Goal: Transaction & Acquisition: Purchase product/service

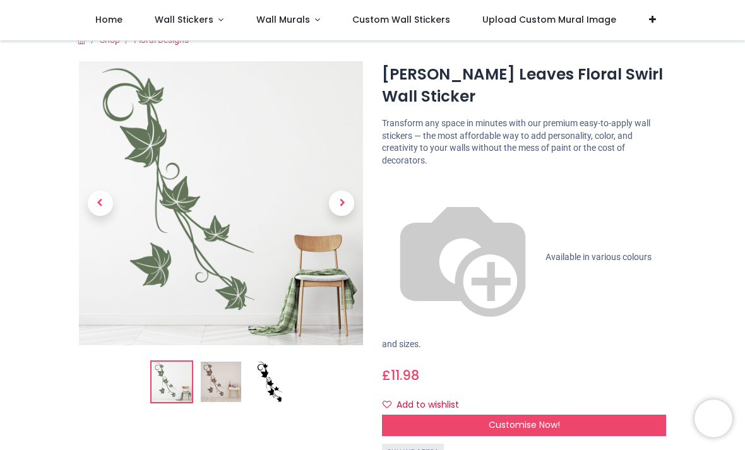
scroll to position [17, 0]
click at [289, 386] on img at bounding box center [270, 381] width 40 height 40
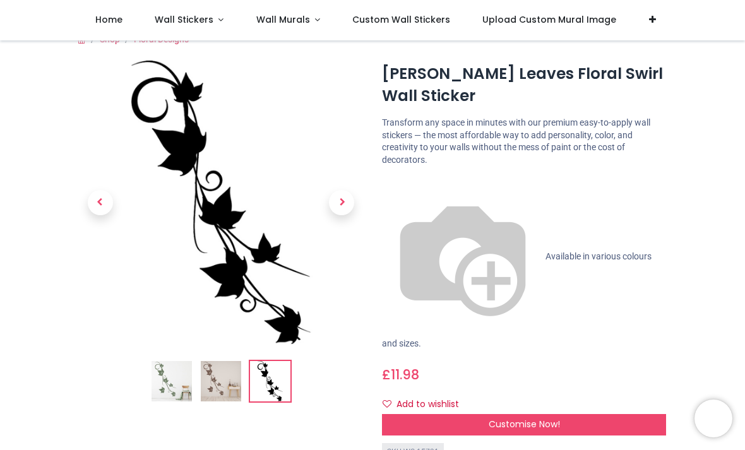
click at [229, 388] on img at bounding box center [221, 381] width 40 height 40
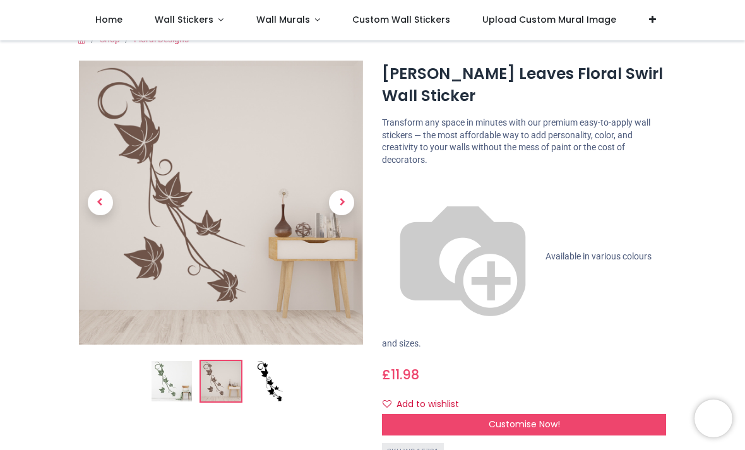
click at [537, 418] on span "Customise Now!" at bounding box center [524, 424] width 71 height 13
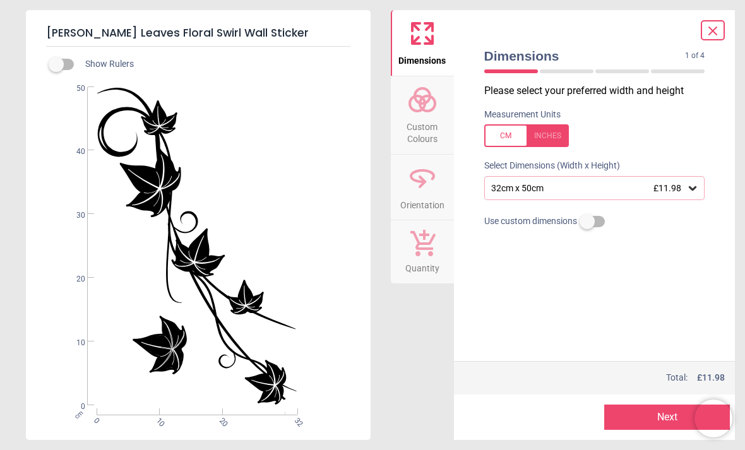
click at [560, 141] on div at bounding box center [526, 135] width 85 height 23
click at [697, 189] on icon at bounding box center [692, 188] width 13 height 13
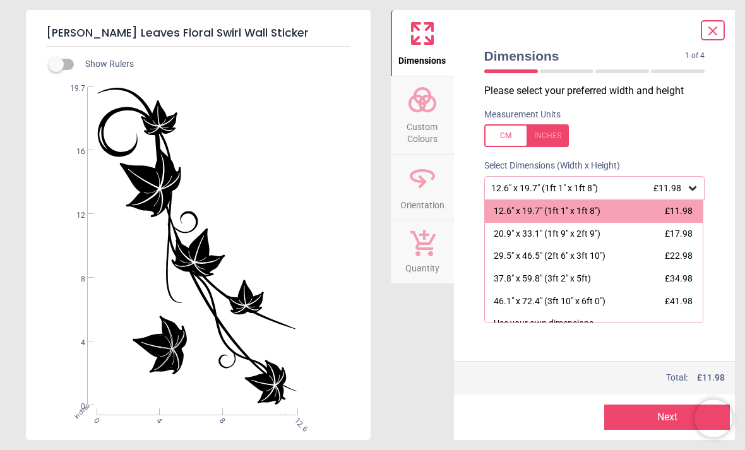
click at [568, 186] on div "12.6" x 19.7" (1ft 1" x 1ft 8") £11.98" at bounding box center [588, 188] width 197 height 11
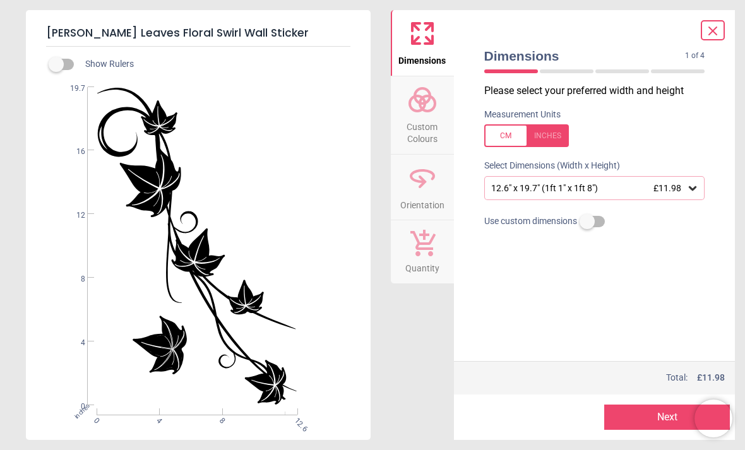
click at [431, 109] on circle at bounding box center [427, 103] width 15 height 15
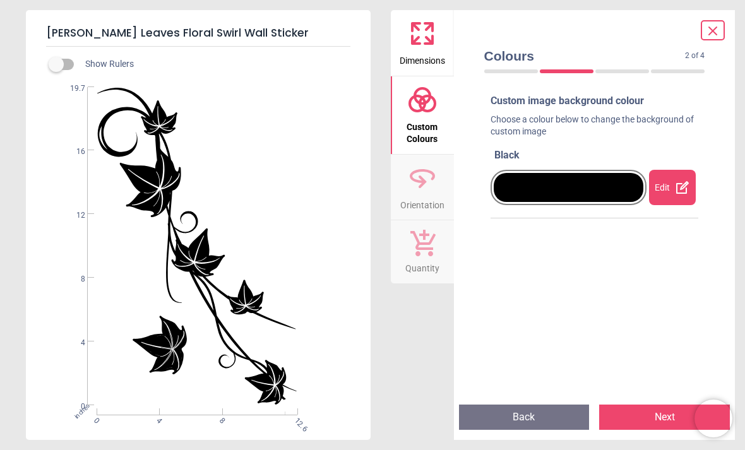
click at [681, 183] on icon at bounding box center [682, 187] width 13 height 13
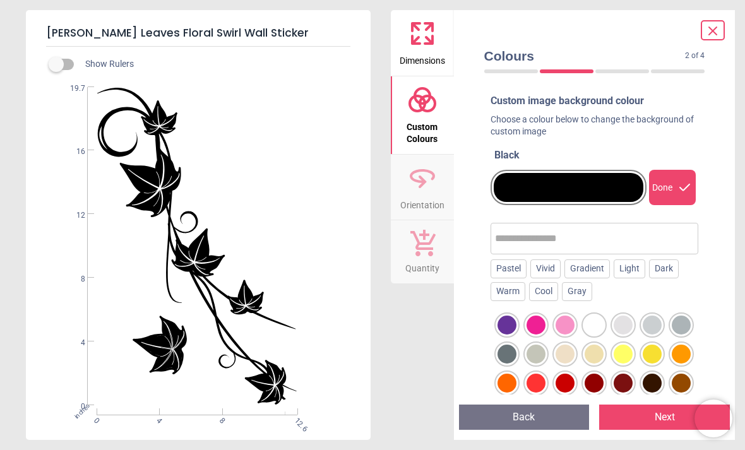
click at [516, 347] on div at bounding box center [506, 354] width 19 height 19
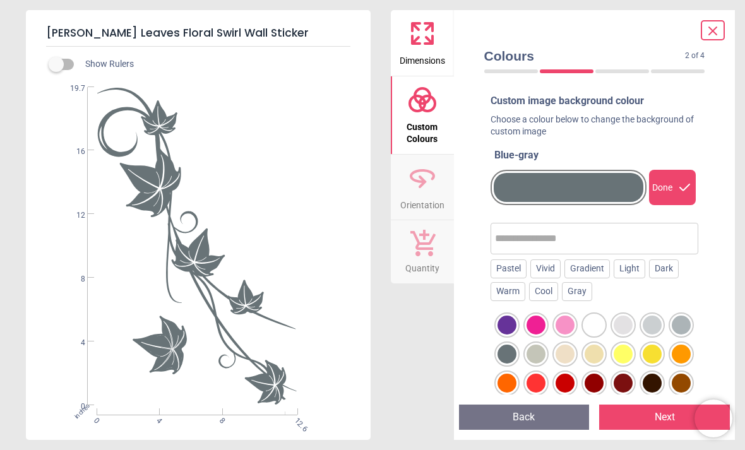
click at [543, 347] on div at bounding box center [536, 354] width 19 height 19
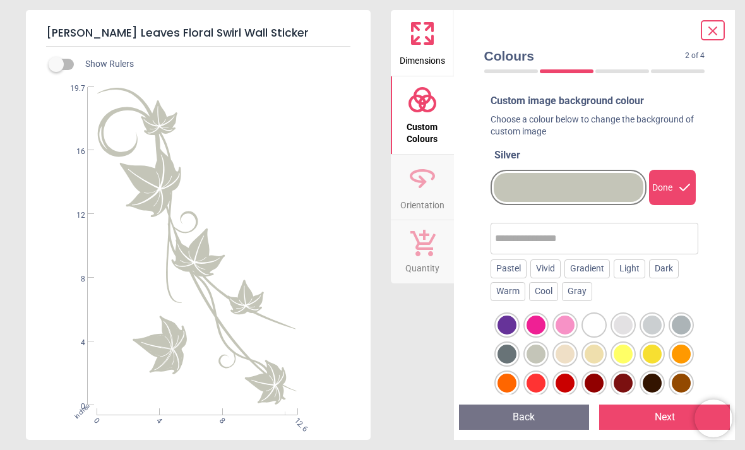
click at [662, 321] on div at bounding box center [652, 325] width 19 height 19
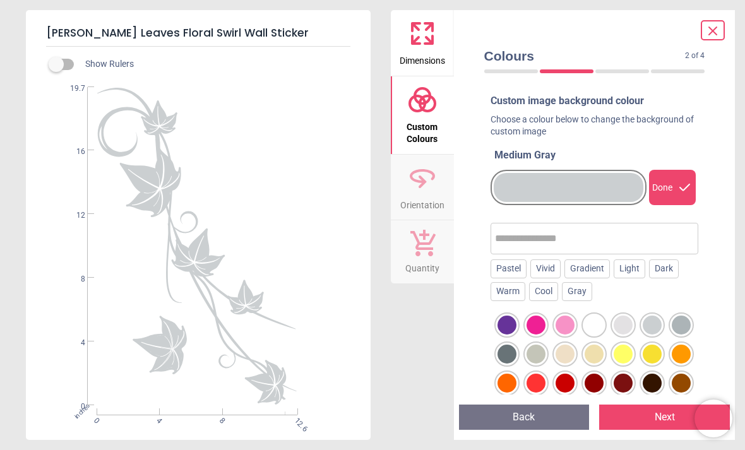
click at [676, 417] on button "Next" at bounding box center [664, 417] width 131 height 25
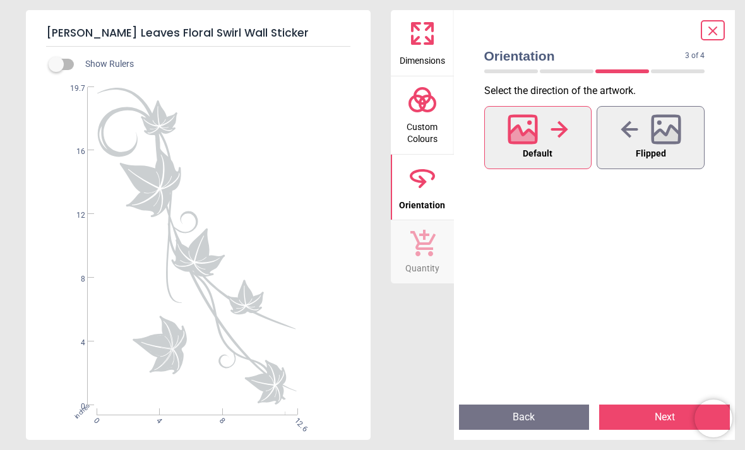
click at [542, 417] on button "Back" at bounding box center [524, 417] width 131 height 25
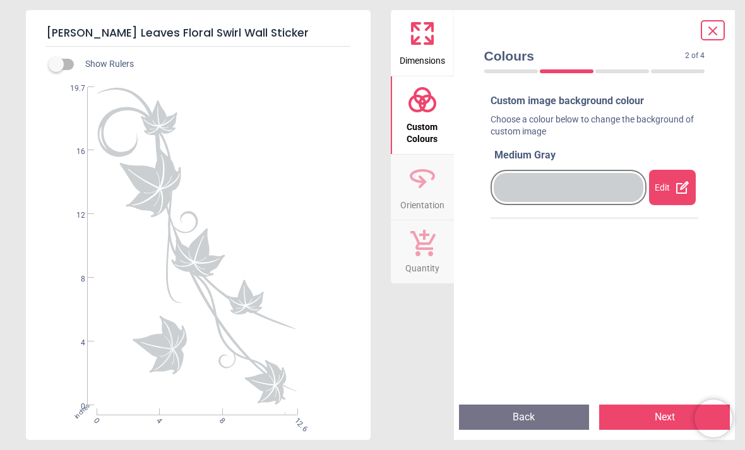
click at [681, 194] on div "Edit" at bounding box center [672, 187] width 47 height 35
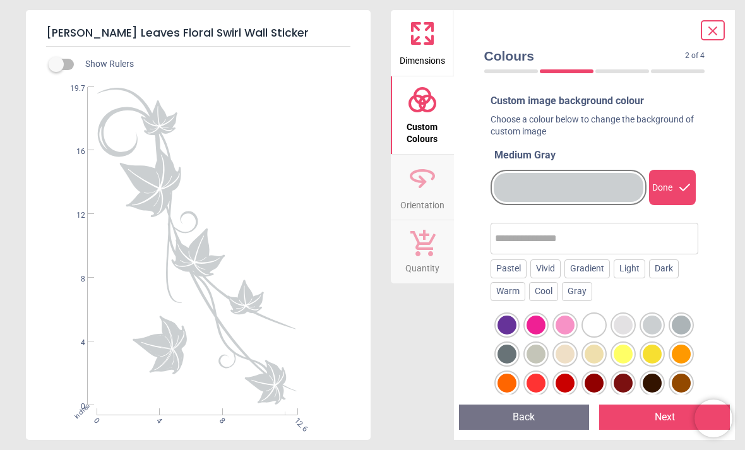
click at [511, 294] on div "Warm" at bounding box center [508, 291] width 35 height 19
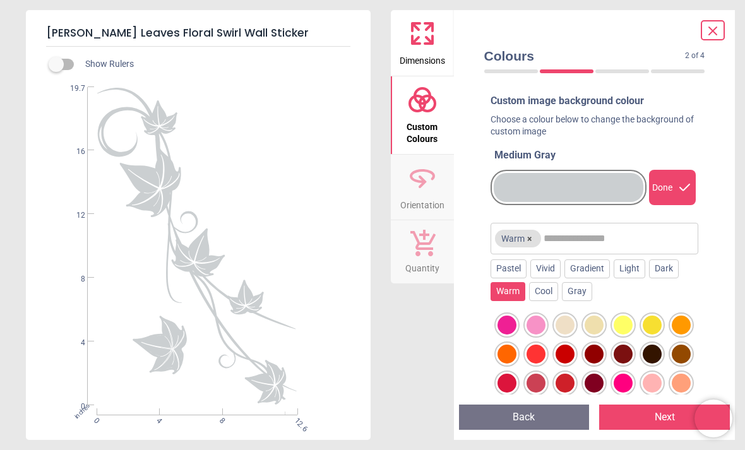
click at [554, 266] on div "Vivid" at bounding box center [545, 268] width 30 height 19
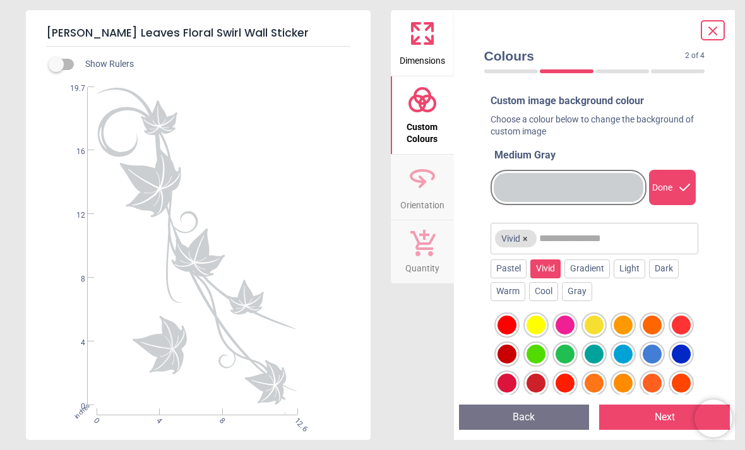
click at [675, 268] on div "Dark" at bounding box center [664, 268] width 30 height 19
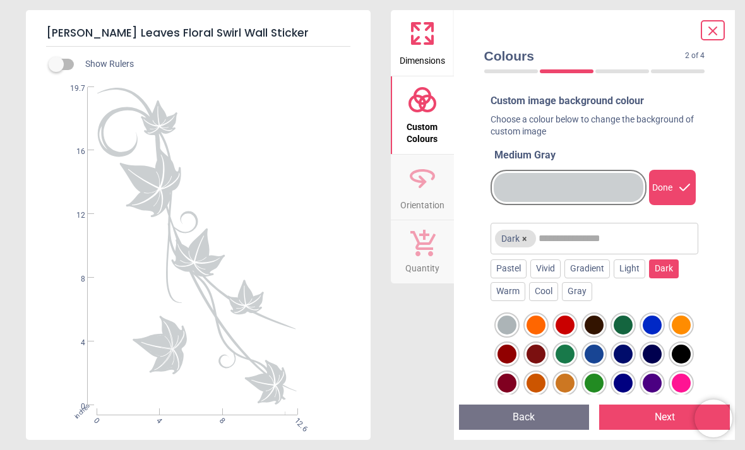
click at [631, 321] on div at bounding box center [623, 325] width 19 height 19
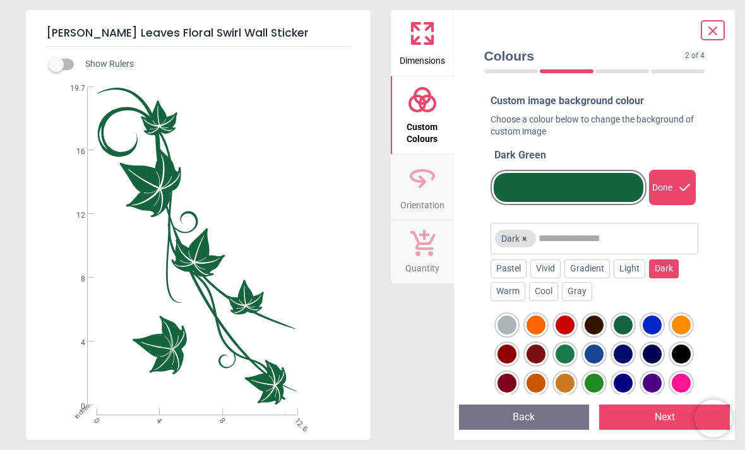
click at [600, 380] on div at bounding box center [594, 383] width 19 height 19
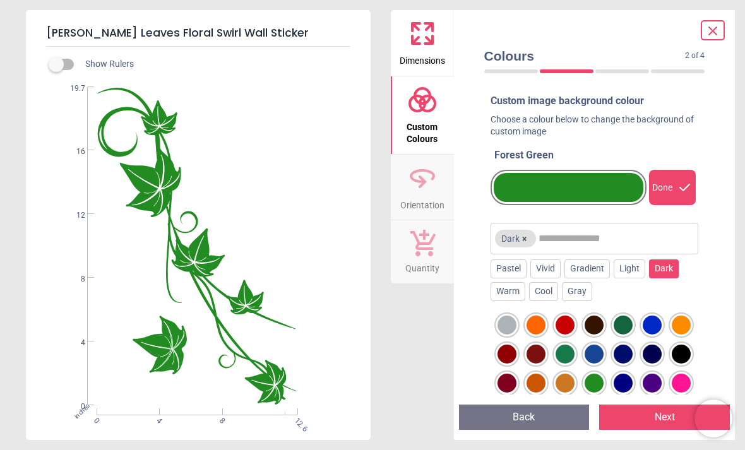
click at [569, 350] on div at bounding box center [565, 354] width 19 height 19
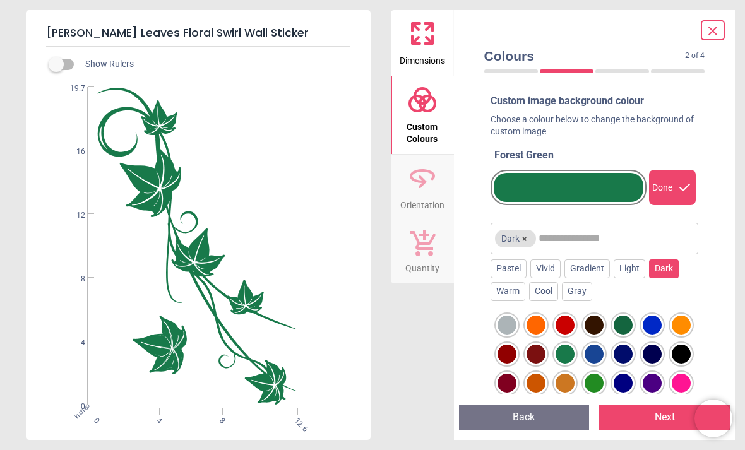
click at [568, 354] on div at bounding box center [565, 354] width 19 height 19
click at [571, 350] on div at bounding box center [565, 354] width 19 height 19
click at [602, 384] on div at bounding box center [594, 383] width 19 height 19
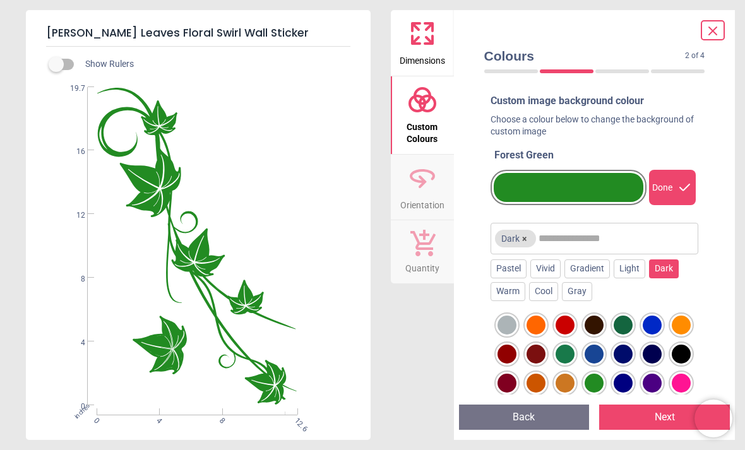
click at [633, 323] on div at bounding box center [623, 325] width 19 height 19
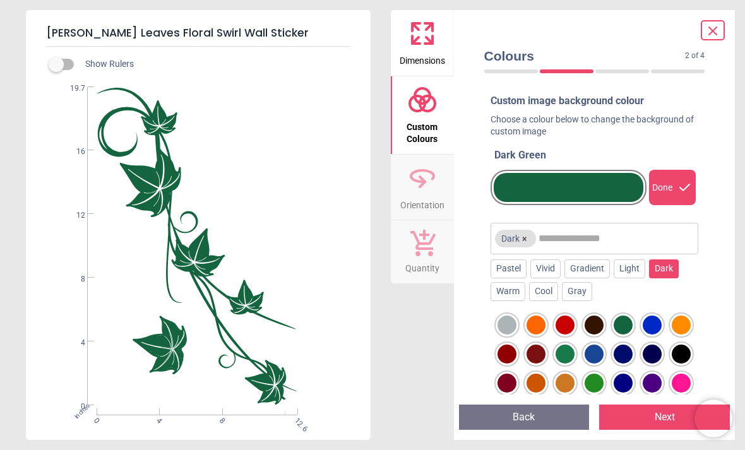
click at [688, 319] on div at bounding box center [681, 325] width 19 height 19
